Goal: Communication & Community: Answer question/provide support

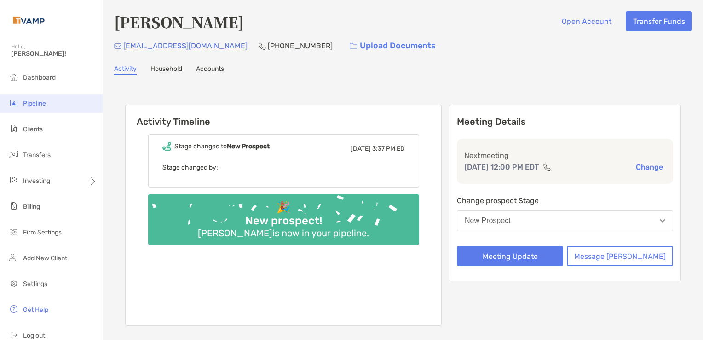
click at [40, 102] on span "Pipeline" at bounding box center [34, 103] width 23 height 8
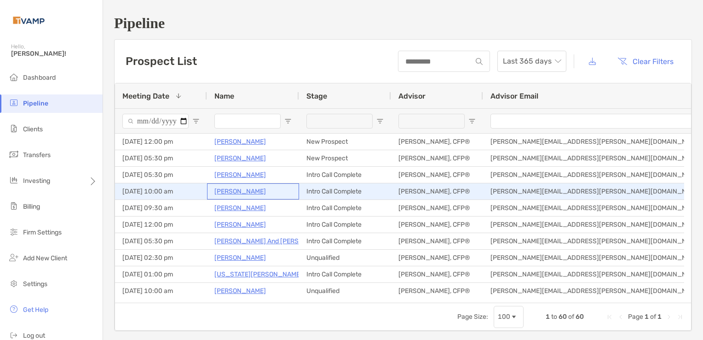
click at [252, 194] on p "[PERSON_NAME]" at bounding box center [240, 191] width 52 height 12
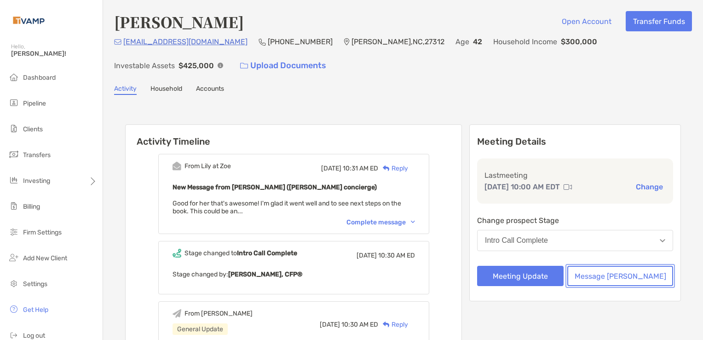
click at [641, 279] on button "Message [PERSON_NAME]" at bounding box center [620, 275] width 106 height 20
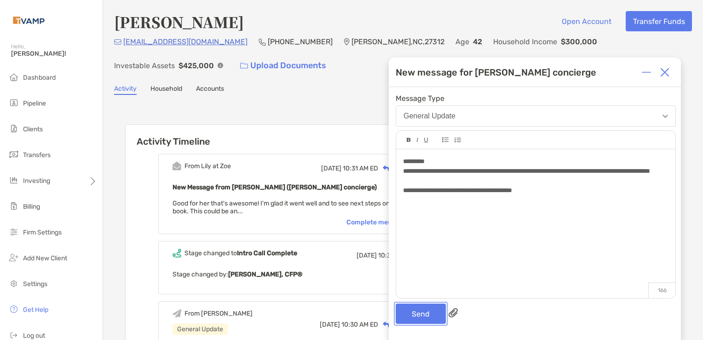
click at [407, 314] on button "Send" at bounding box center [421, 313] width 50 height 20
